Goal: Navigation & Orientation: Find specific page/section

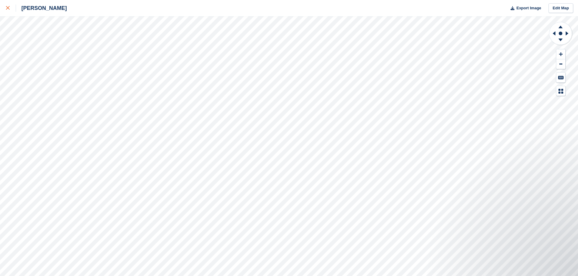
click at [11, 7] on div at bounding box center [11, 8] width 10 height 7
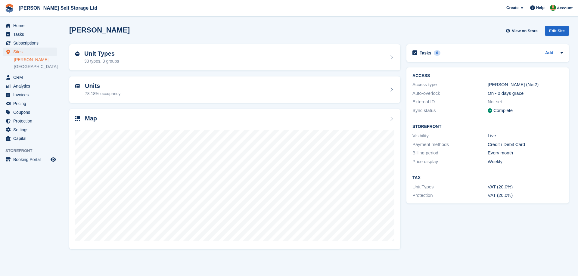
click at [14, 27] on span "Home" at bounding box center [31, 25] width 36 height 8
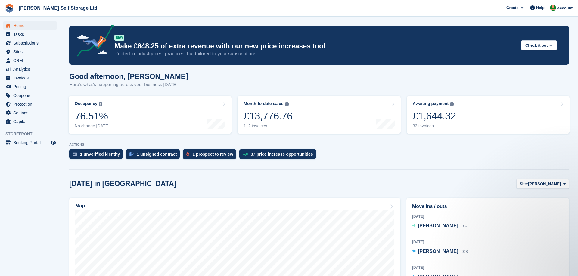
click at [267, 11] on span "[PERSON_NAME] Self Storage Ltd Create Subscription Invoice Contact Deal Discoun…" at bounding box center [289, 8] width 578 height 16
